Goal: Find contact information: Obtain details needed to contact an individual or organization

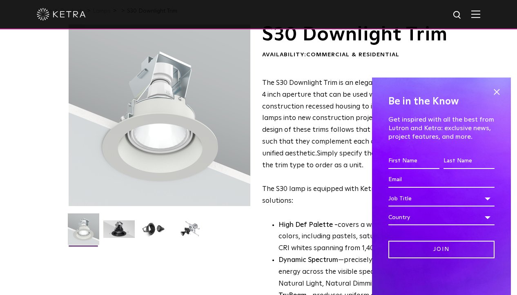
scroll to position [82, 0]
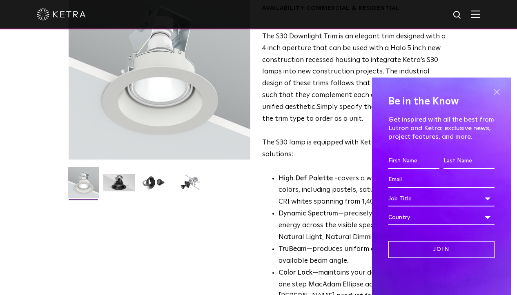
click at [497, 93] on span at bounding box center [496, 92] width 12 height 12
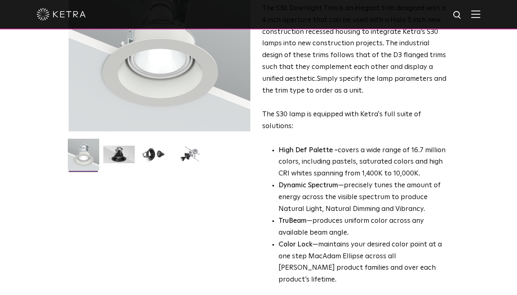
scroll to position [122, 0]
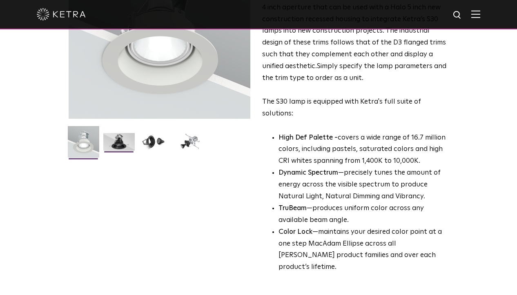
click at [103, 157] on img at bounding box center [118, 145] width 31 height 24
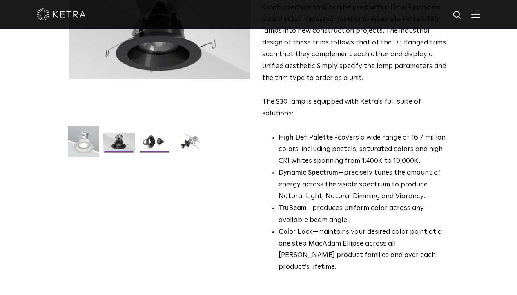
click at [139, 157] on img at bounding box center [154, 145] width 31 height 24
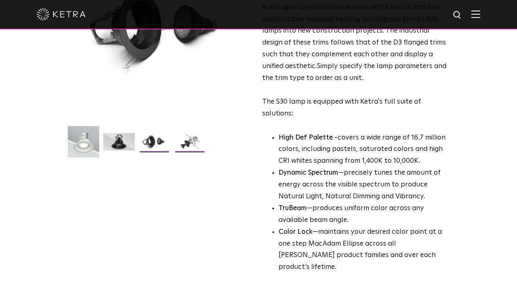
click at [174, 157] on img at bounding box center [189, 145] width 31 height 24
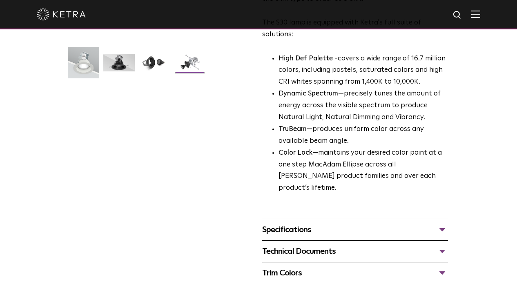
scroll to position [204, 0]
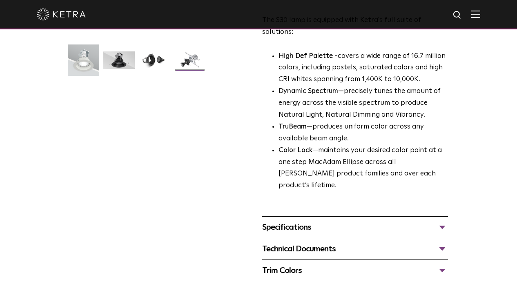
click at [343, 221] on div "Specifications" at bounding box center [355, 227] width 186 height 13
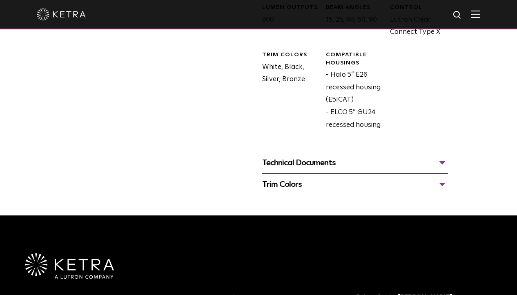
scroll to position [449, 0]
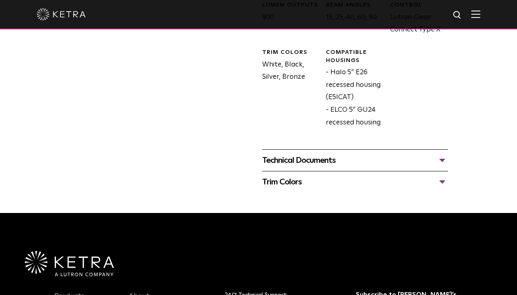
click at [323, 176] on div "Trim Colors" at bounding box center [355, 182] width 186 height 13
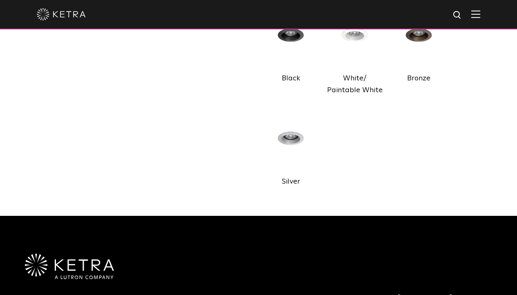
scroll to position [776, 0]
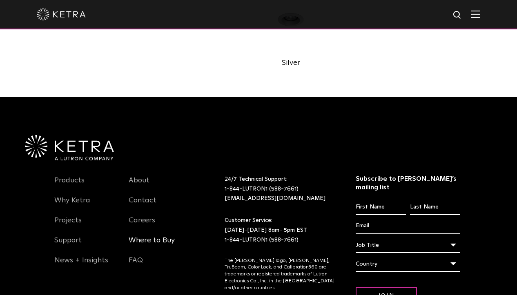
click at [153, 236] on link "Where to Buy" at bounding box center [152, 245] width 46 height 19
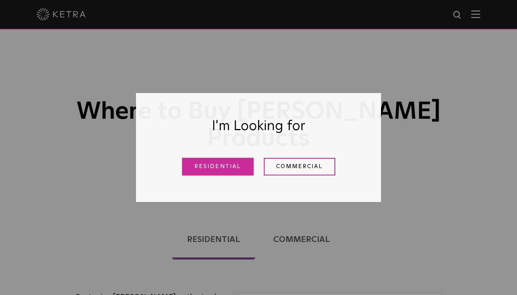
click at [237, 166] on link "Residential" at bounding box center [217, 167] width 71 height 18
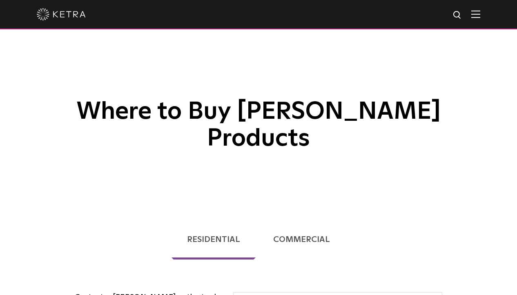
scroll to position [202, 0]
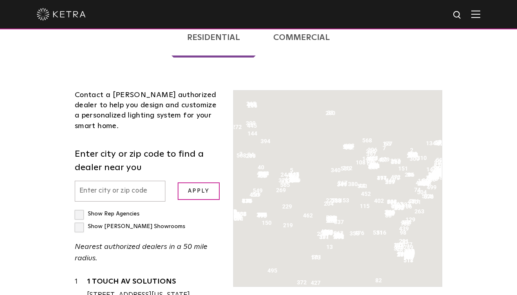
click at [111, 181] on input "text" at bounding box center [120, 191] width 91 height 21
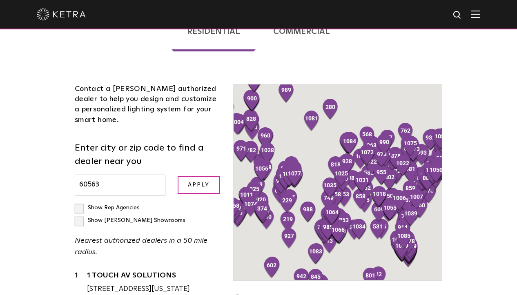
type input "60563"
click at [178, 176] on input "Apply" at bounding box center [199, 185] width 42 height 18
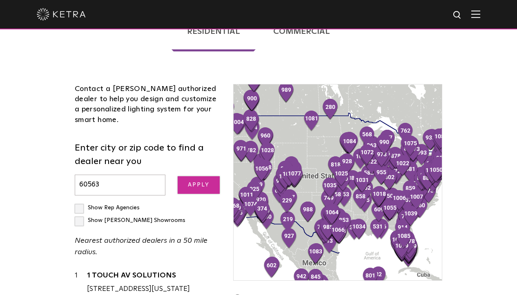
click at [181, 176] on input "Apply" at bounding box center [199, 185] width 42 height 18
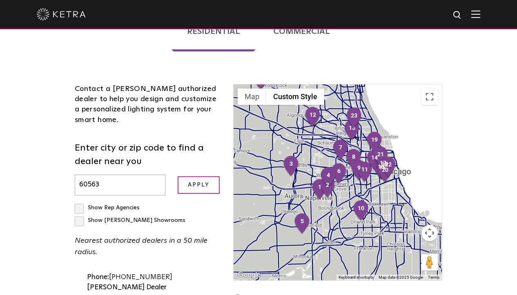
drag, startPoint x: 386, startPoint y: 218, endPoint x: 360, endPoint y: 188, distance: 39.1
click at [360, 188] on div at bounding box center [338, 183] width 209 height 196
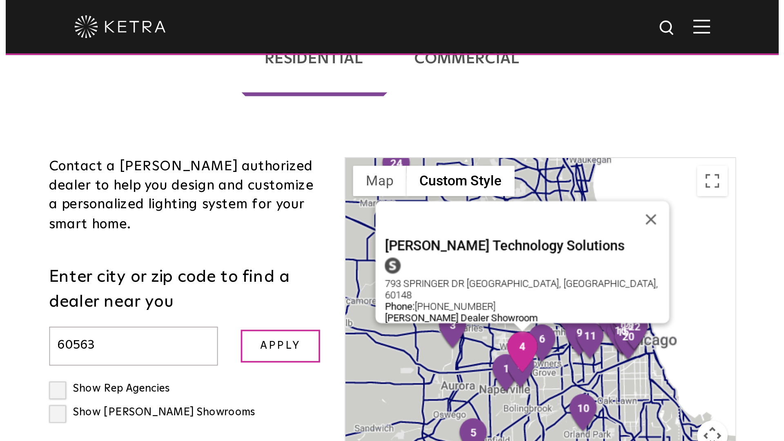
scroll to position [163, 0]
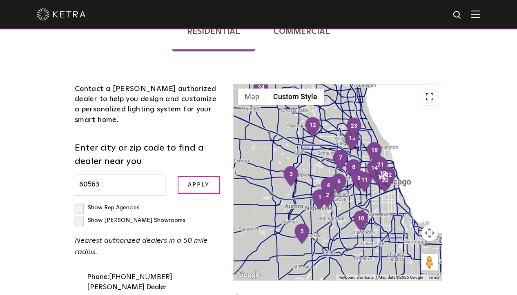
click at [438, 89] on button "Toggle fullscreen view" at bounding box center [429, 97] width 16 height 16
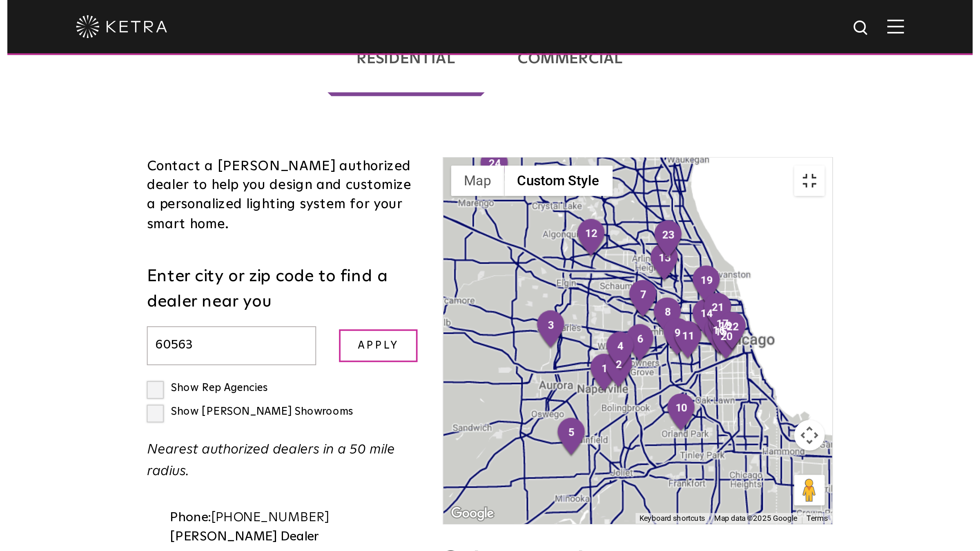
scroll to position [174, 0]
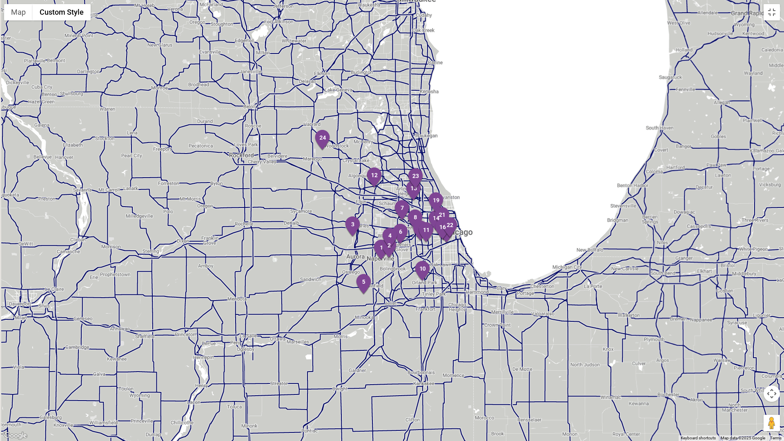
drag, startPoint x: 401, startPoint y: 238, endPoint x: 413, endPoint y: 261, distance: 26.3
click at [413, 261] on div at bounding box center [392, 220] width 784 height 441
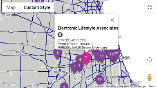
scroll to position [208, 0]
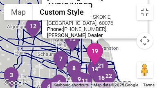
drag, startPoint x: 99, startPoint y: 76, endPoint x: 86, endPoint y: 50, distance: 28.9
click at [93, 41] on div "[PERSON_NAME] CUSTOM AUDIO/VIDEO 8122 [GEOGRAPHIC_DATA] SKOKIE, [GEOGRAPHIC_DAT…" at bounding box center [78, 44] width 157 height 88
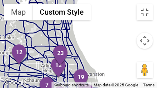
drag, startPoint x: 83, startPoint y: 50, endPoint x: 100, endPoint y: 5, distance: 48.5
click at [100, 5] on div at bounding box center [78, 44] width 157 height 88
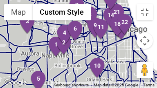
click at [87, 57] on div at bounding box center [78, 44] width 157 height 88
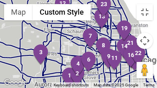
drag, startPoint x: 71, startPoint y: 62, endPoint x: 70, endPoint y: 39, distance: 22.9
click at [70, 39] on div at bounding box center [78, 44] width 157 height 88
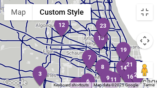
click at [48, 34] on div at bounding box center [78, 44] width 157 height 88
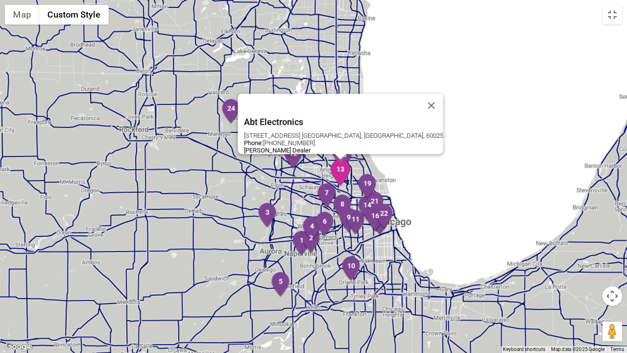
scroll to position [174, 0]
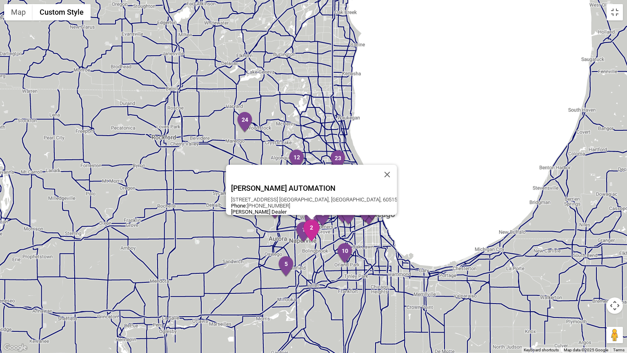
click at [314, 233] on img "2" at bounding box center [311, 230] width 17 height 22
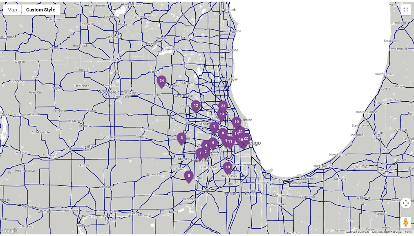
scroll to position [65, 0]
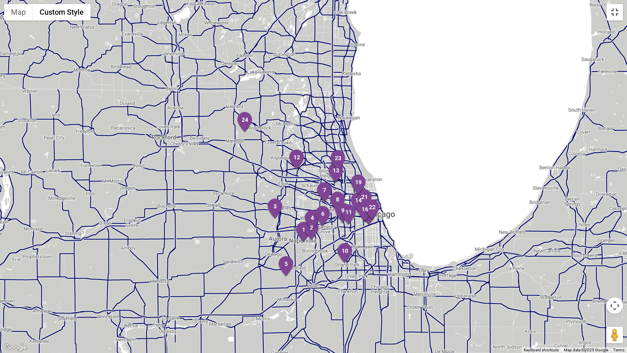
click at [517, 11] on button "Toggle fullscreen view" at bounding box center [615, 12] width 16 height 16
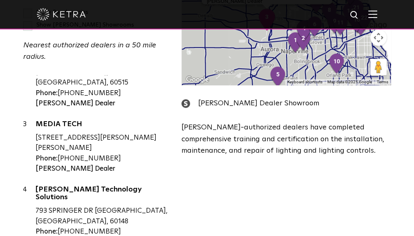
scroll to position [131, 0]
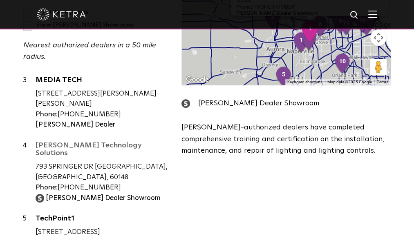
click at [109, 142] on link "[PERSON_NAME] Technology Solutions" at bounding box center [103, 151] width 134 height 18
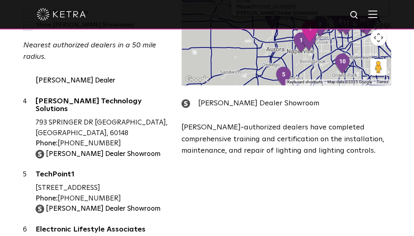
scroll to position [196, 0]
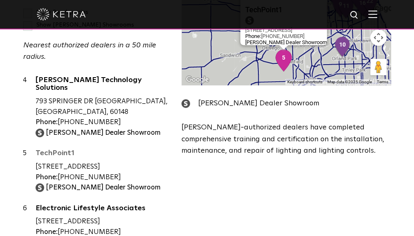
click at [62, 149] on link "TechPoint1" at bounding box center [103, 154] width 134 height 10
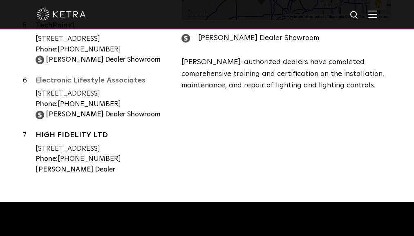
scroll to position [261, 0]
